Goal: Information Seeking & Learning: Learn about a topic

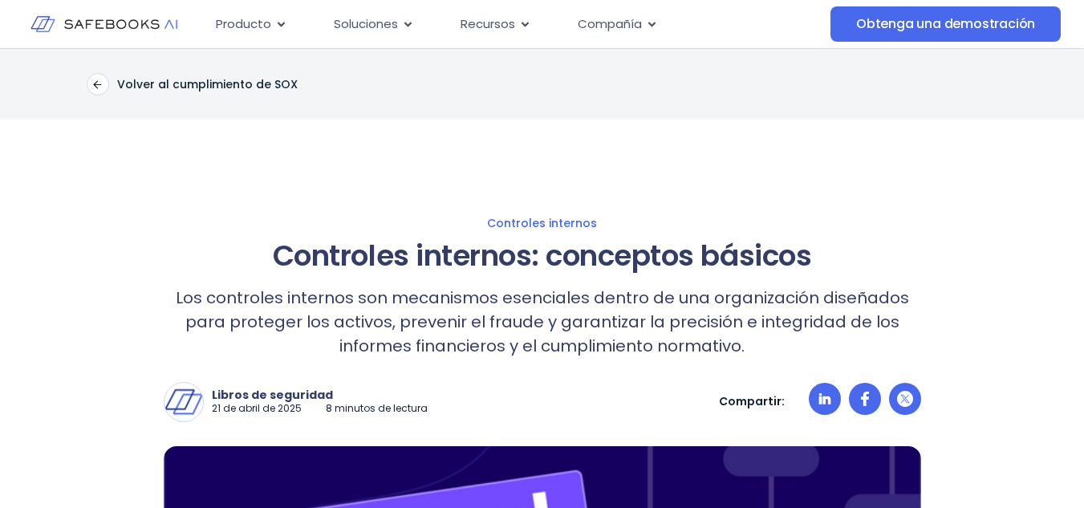
click at [841, 297] on font "Los controles internos son mecanismos esenciales dentro de una organización dis…" at bounding box center [542, 321] width 733 height 71
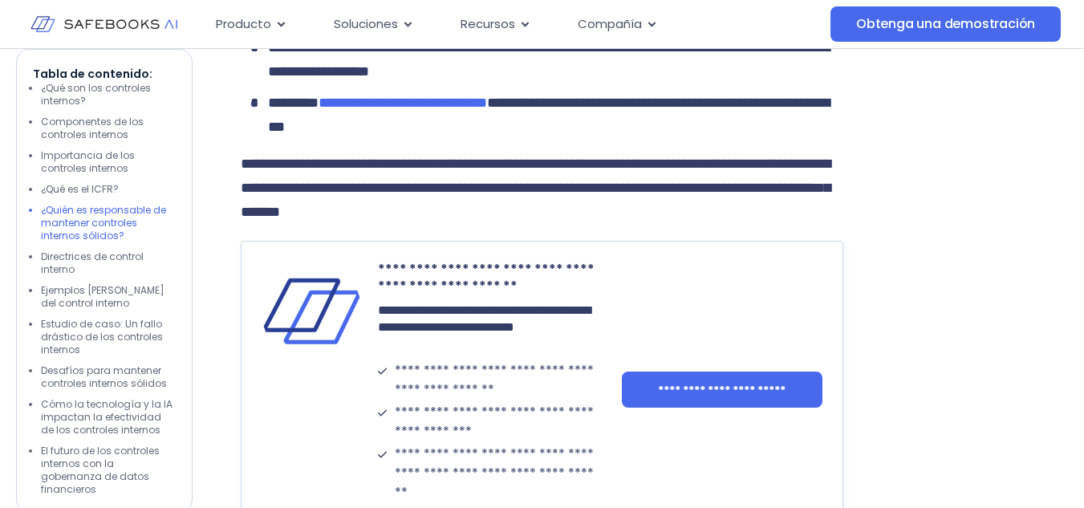
scroll to position [4493, 0]
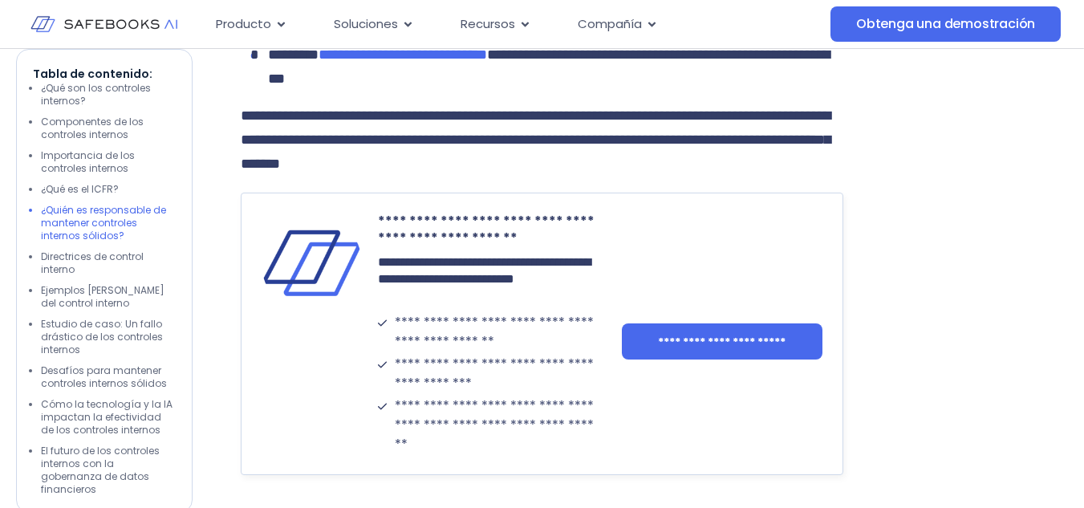
click at [960, 280] on div at bounding box center [979, 305] width 177 height 7830
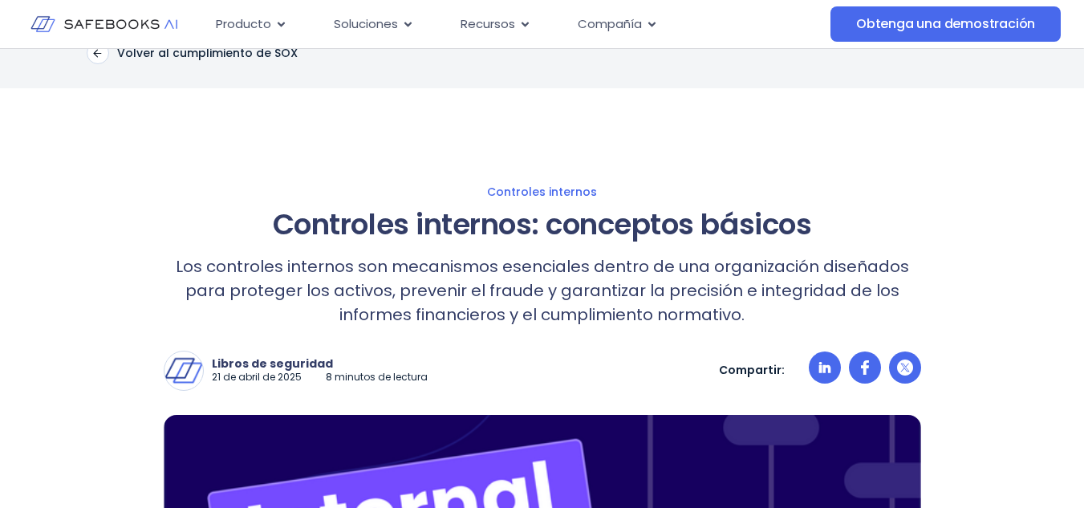
scroll to position [0, 0]
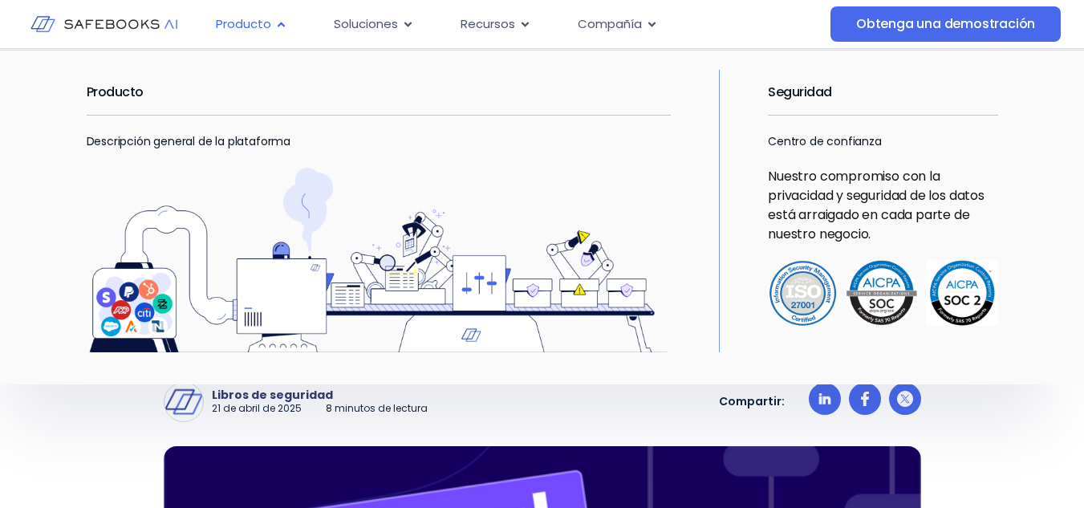
click at [255, 25] on font "Producto" at bounding box center [243, 23] width 55 height 17
click at [279, 38] on div "Producto Cerrar producto Producto abierto" at bounding box center [251, 24] width 97 height 31
click at [241, 26] on font "Producto" at bounding box center [243, 23] width 55 height 17
click at [408, 278] on img "Menú" at bounding box center [379, 259] width 585 height 185
